Goal: Register for event/course

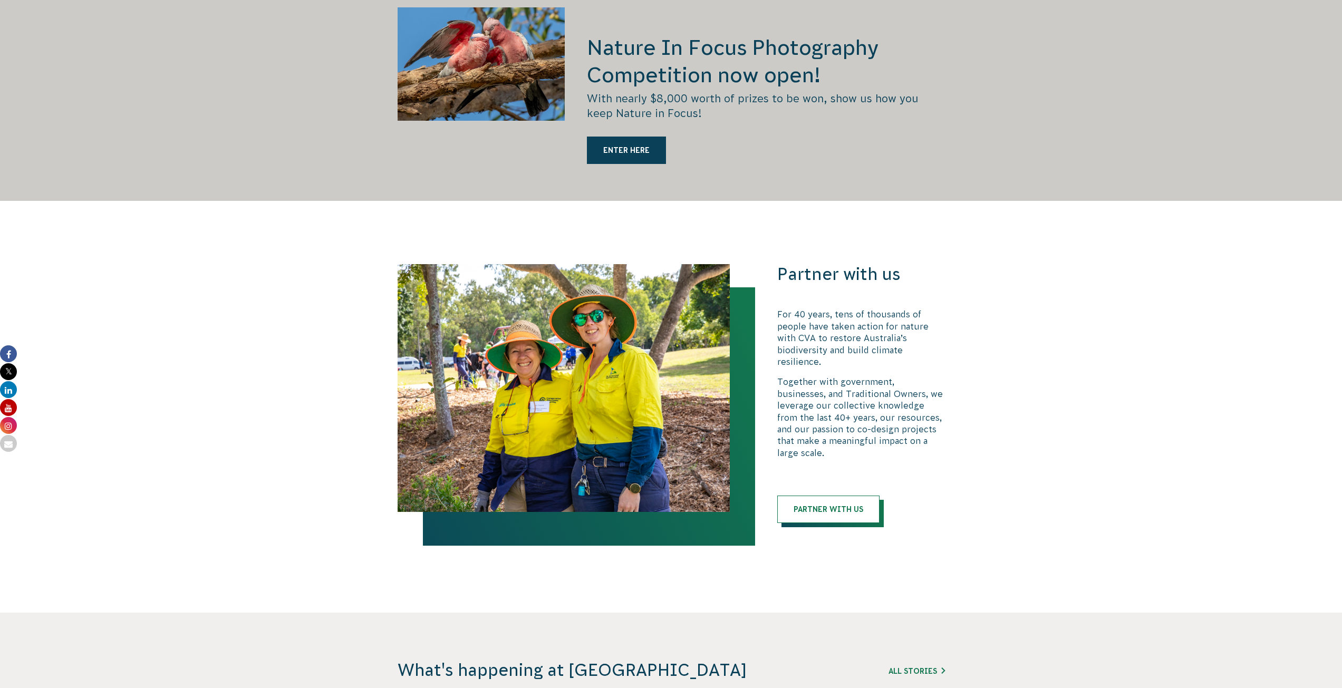
scroll to position [1952, 0]
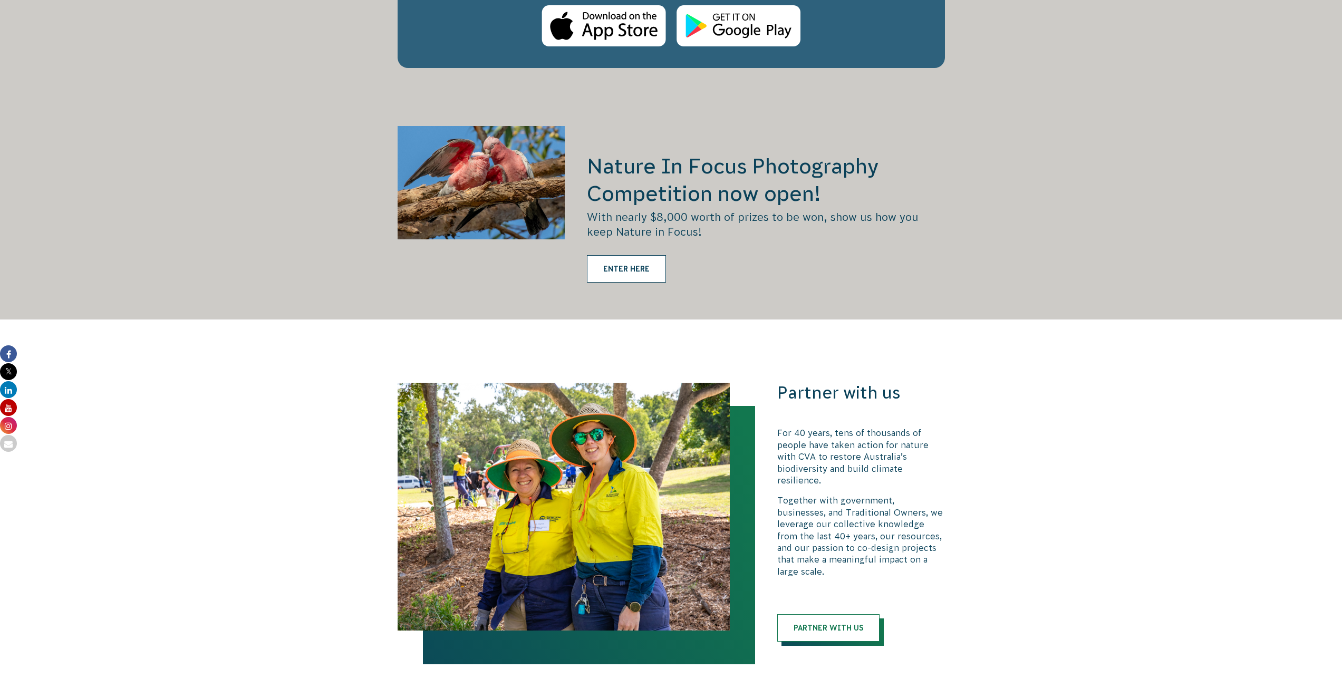
click at [633, 255] on link "ENTER HERE" at bounding box center [626, 268] width 79 height 27
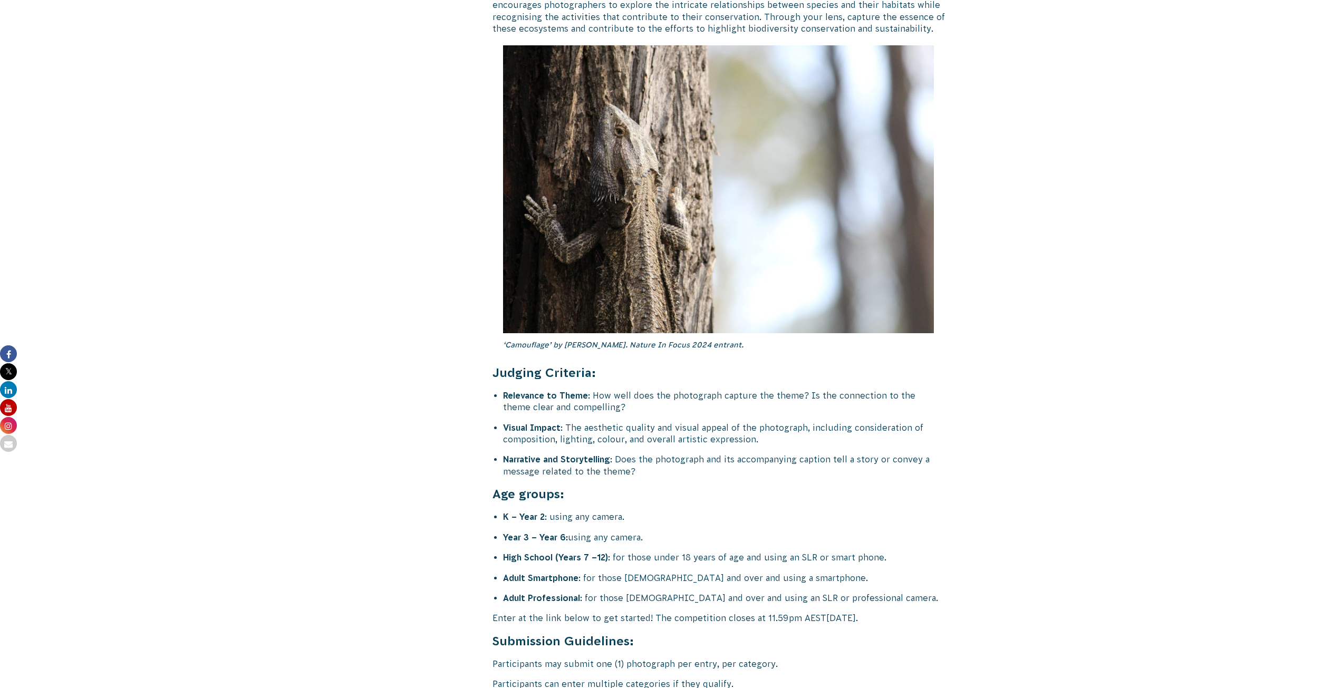
scroll to position [3903, 0]
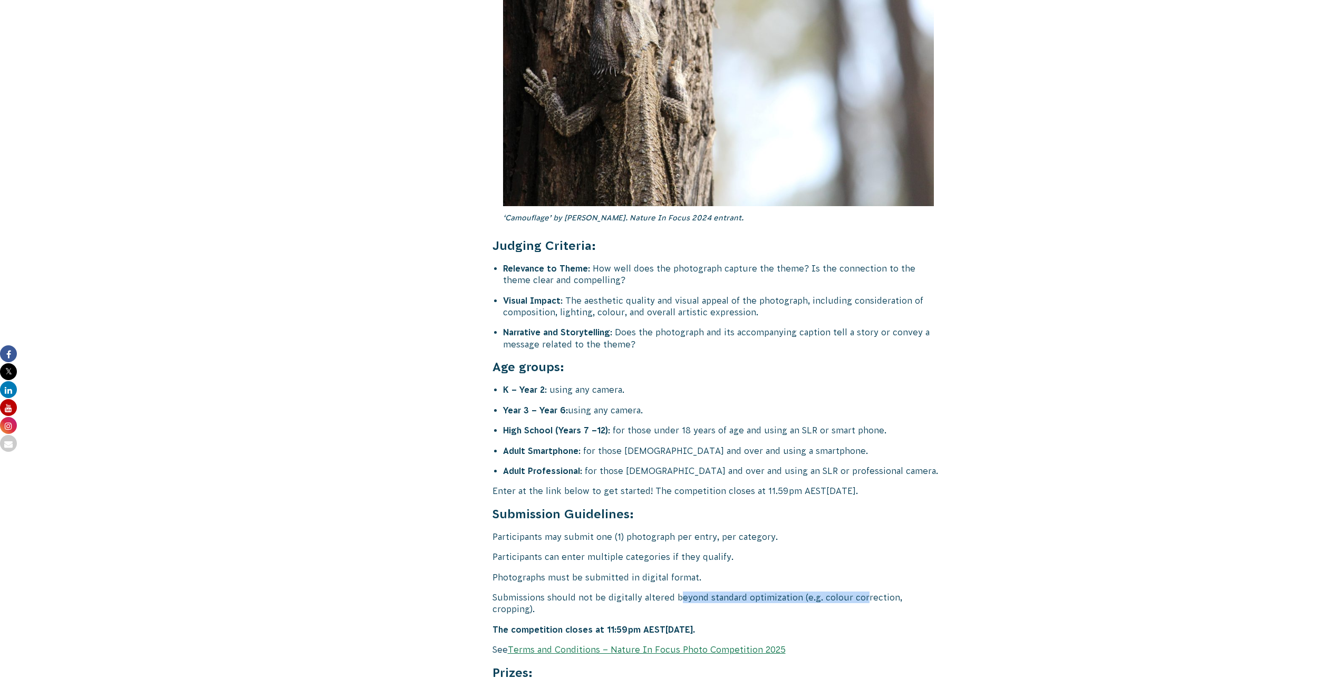
drag, startPoint x: 700, startPoint y: 567, endPoint x: 863, endPoint y: 565, distance: 162.5
click at [862, 592] on p "Submissions should not be digitally altered beyond standard optimization (e.g. …" at bounding box center [719, 604] width 453 height 24
click at [863, 592] on p "Submissions should not be digitally altered beyond standard optimization (e.g. …" at bounding box center [719, 604] width 453 height 24
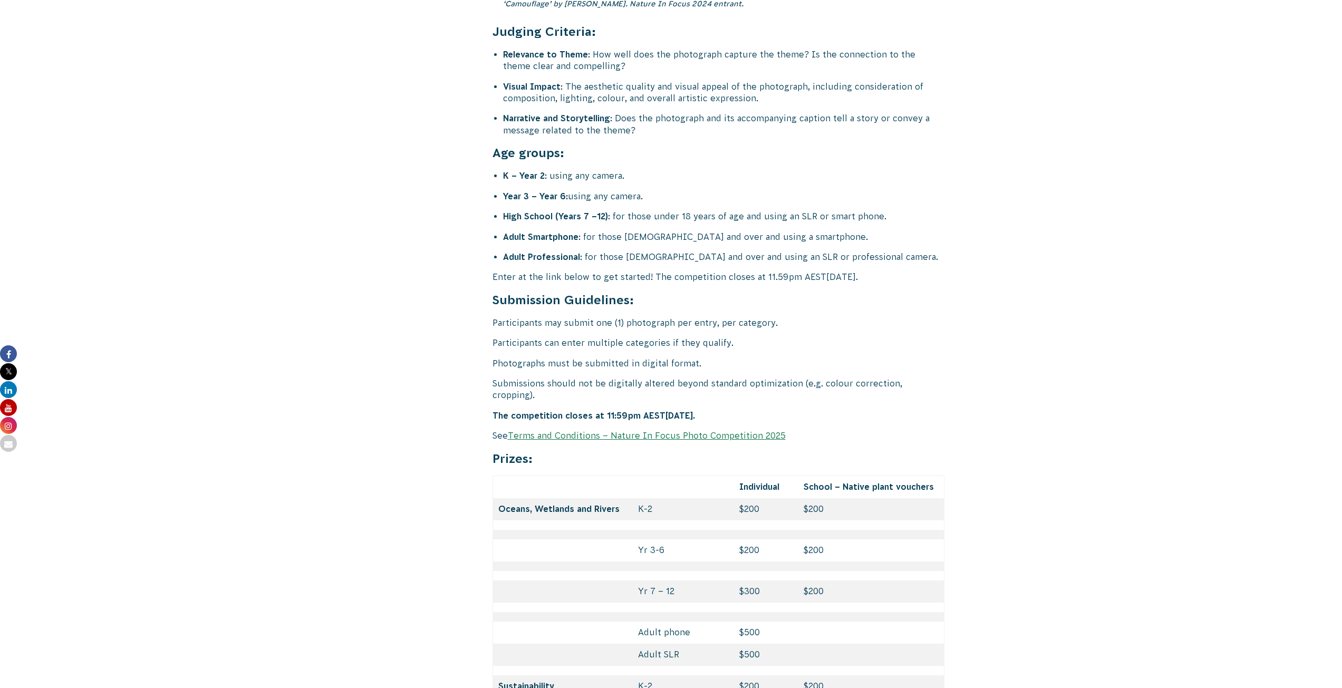
scroll to position [4061, 0]
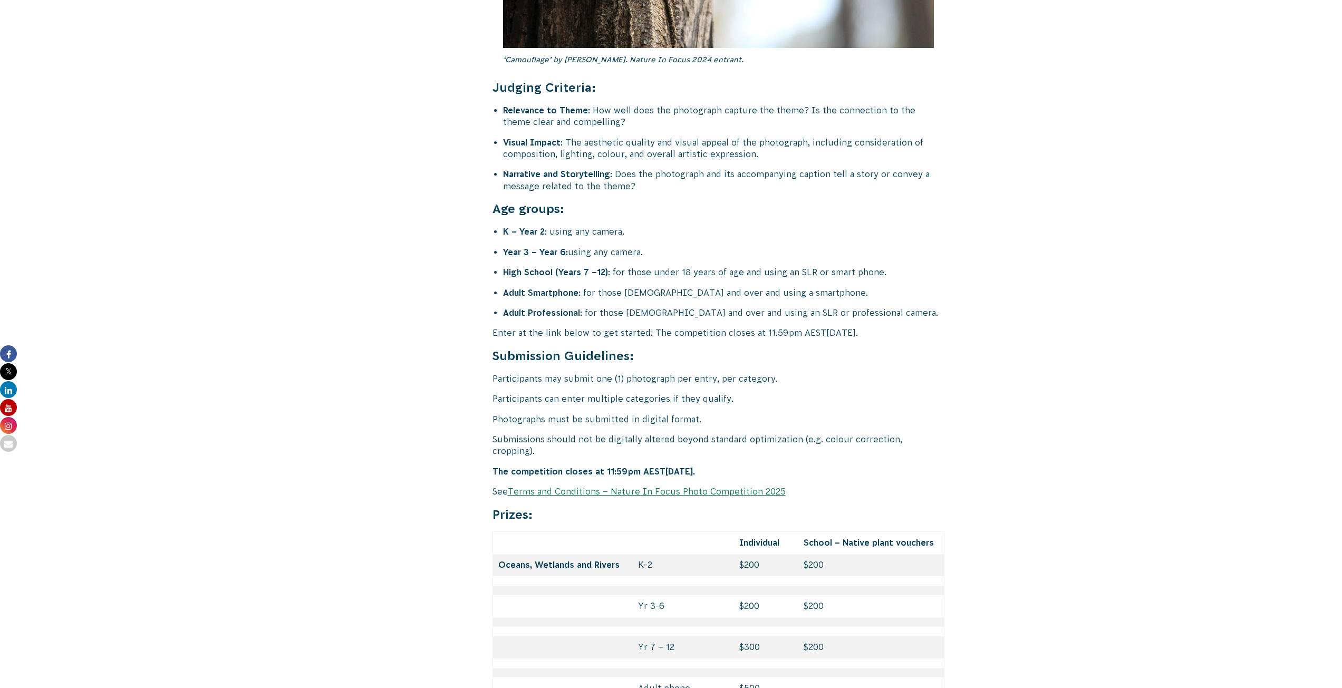
click at [679, 487] on link "Terms and Conditions – Nature In Focus Photo Competition 2025" at bounding box center [647, 491] width 278 height 9
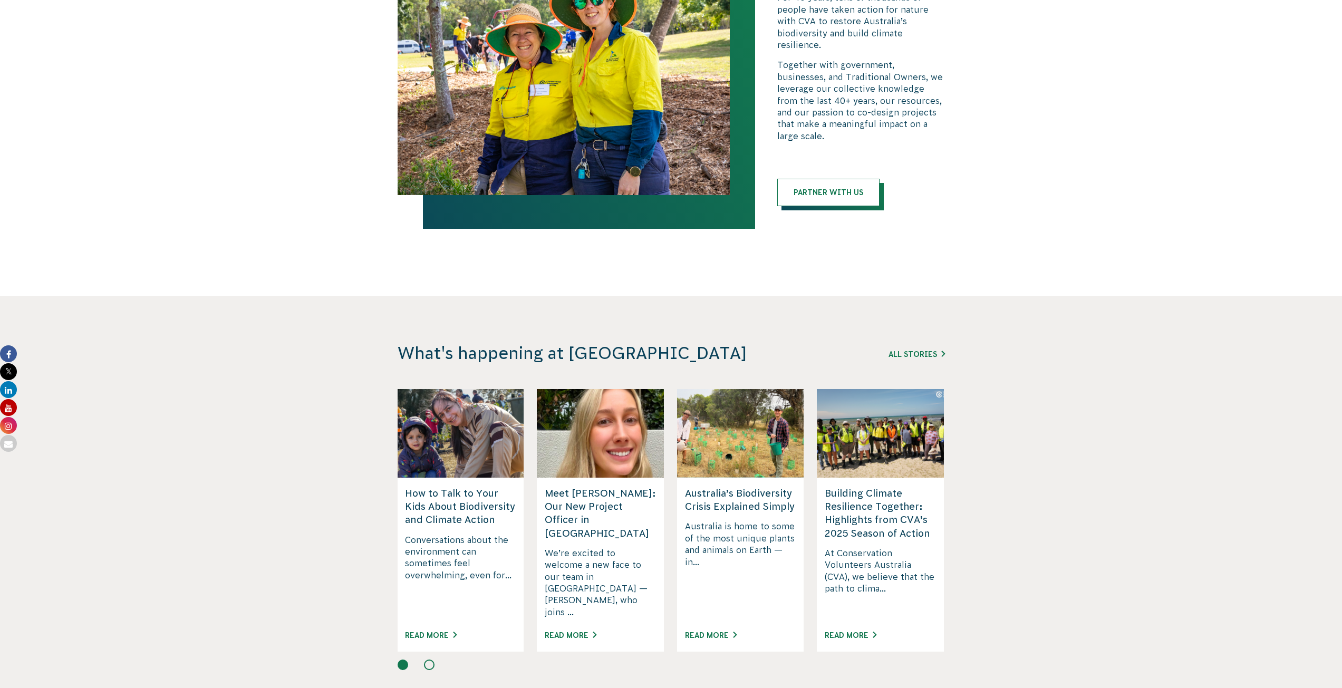
scroll to position [1833, 0]
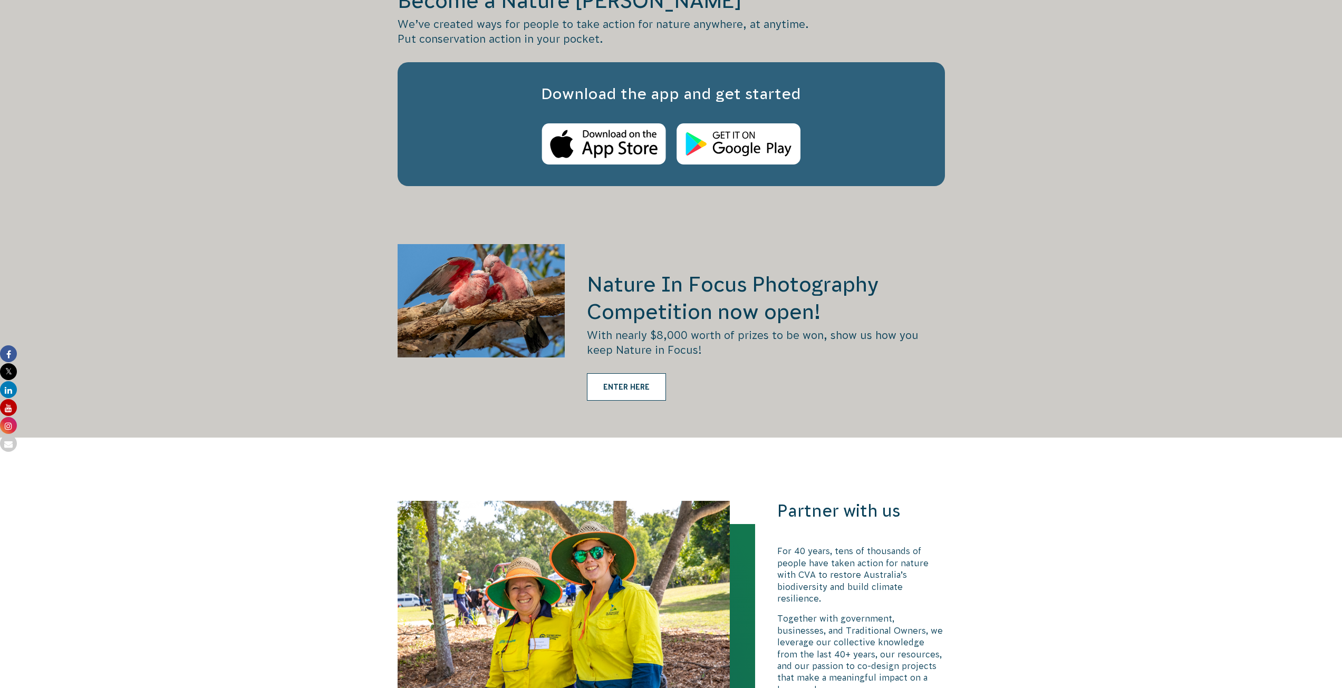
click at [625, 373] on link "ENTER HERE" at bounding box center [626, 386] width 79 height 27
